Goal: Information Seeking & Learning: Learn about a topic

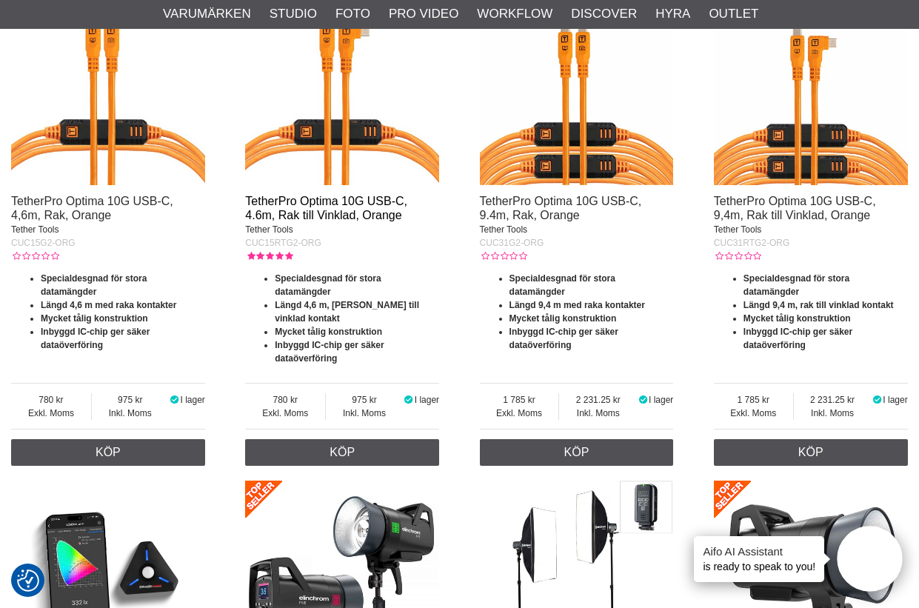
scroll to position [1999, 0]
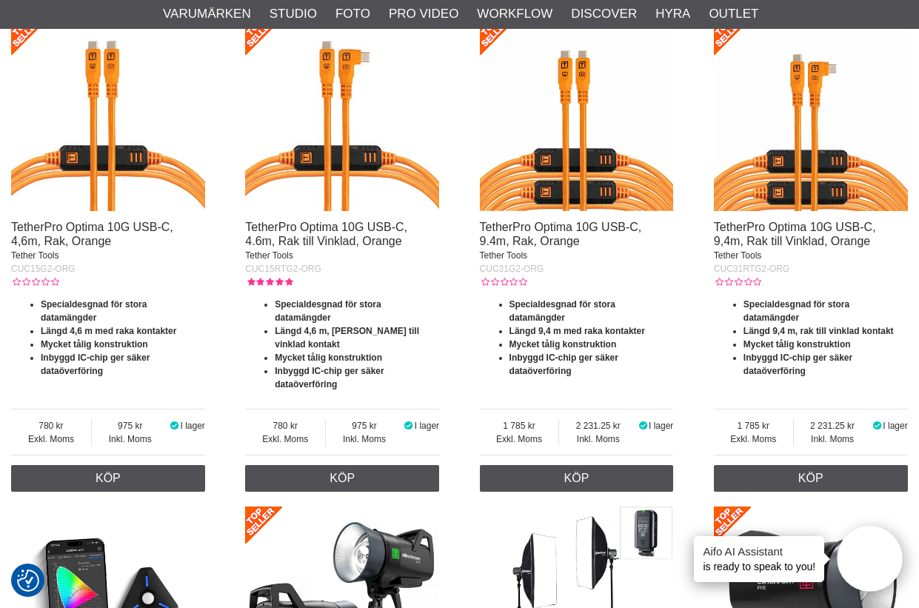
click at [336, 147] on img at bounding box center [342, 115] width 194 height 194
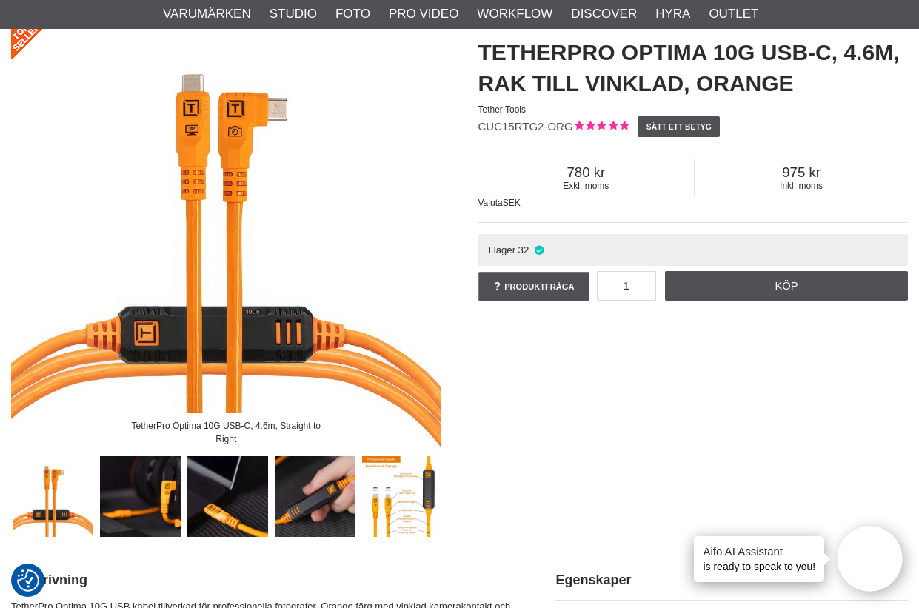
scroll to position [148, 0]
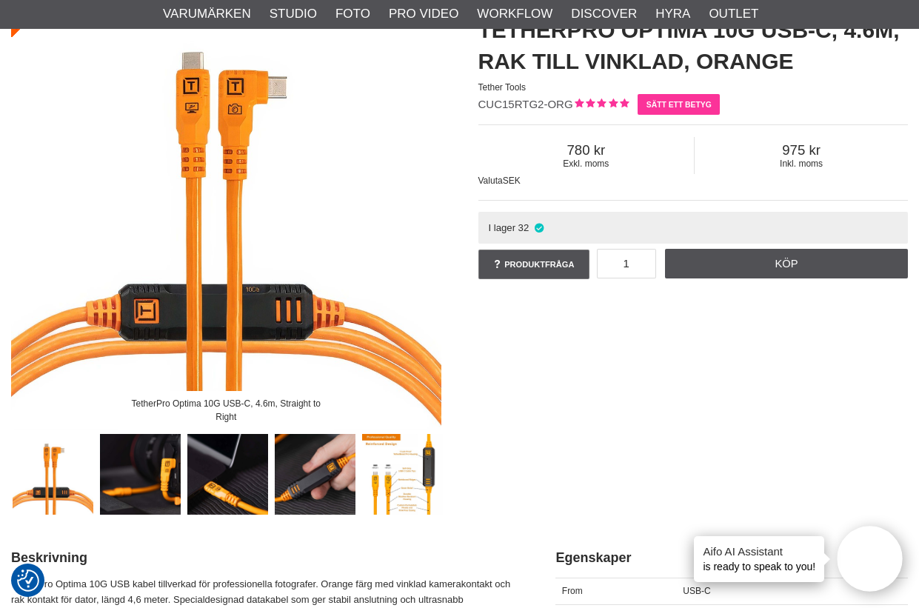
click at [679, 96] on link "Sätt ett betyg" at bounding box center [678, 104] width 82 height 21
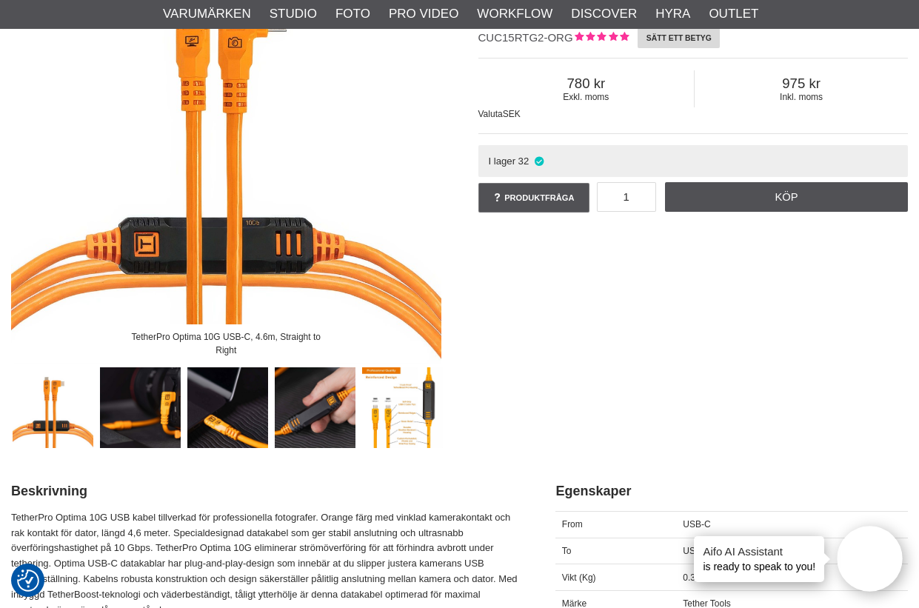
scroll to position [208, 0]
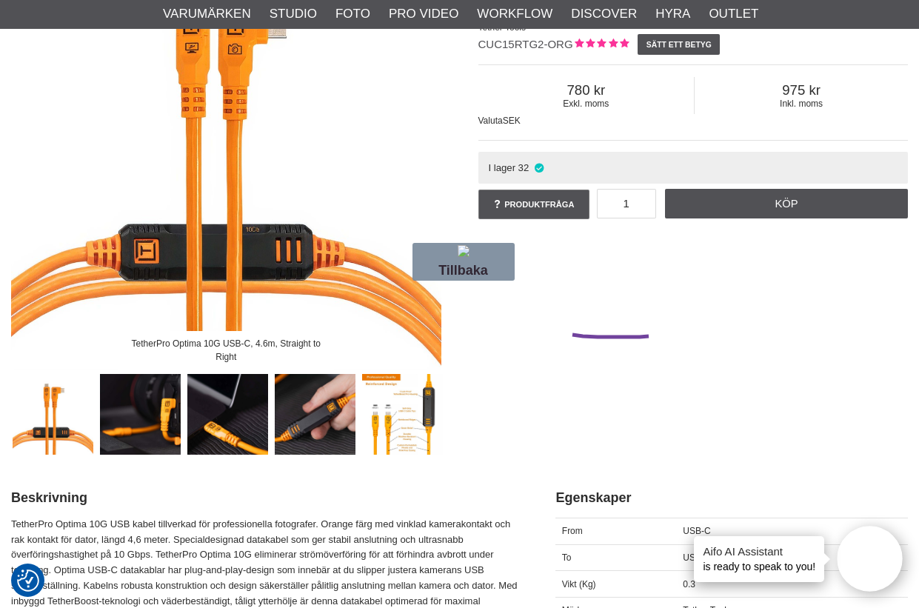
drag, startPoint x: 649, startPoint y: 336, endPoint x: 521, endPoint y: 329, distance: 127.5
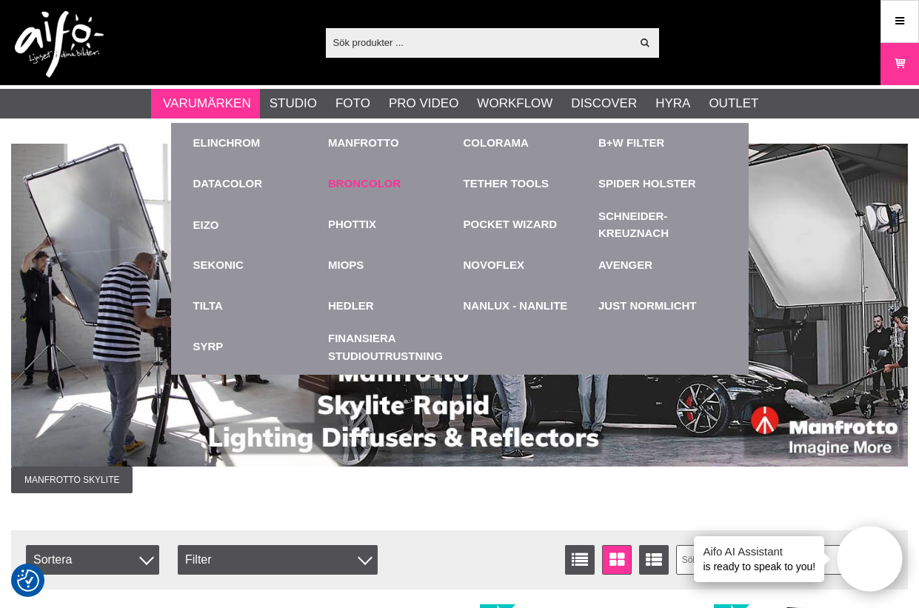
click at [367, 179] on link "Broncolor" at bounding box center [364, 183] width 73 height 17
